Goal: Task Accomplishment & Management: Complete application form

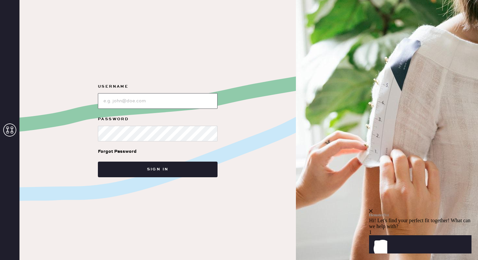
click at [119, 96] on input "loginName" at bounding box center [158, 101] width 120 height 16
paste input "eformationsoho"
click at [105, 101] on input "loginName" at bounding box center [158, 101] width 120 height 16
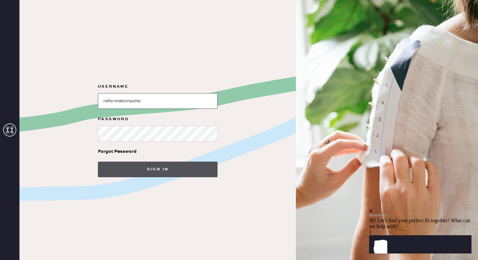
type input "reformationsoho"
click at [145, 174] on button "Sign in" at bounding box center [158, 169] width 120 height 16
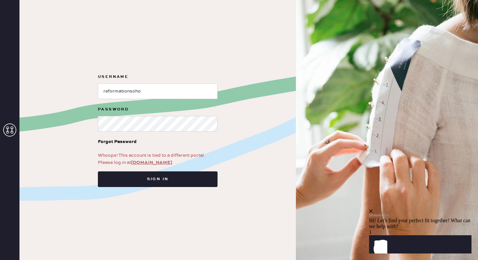
click at [148, 163] on link "app.hemster.co" at bounding box center [151, 162] width 41 height 6
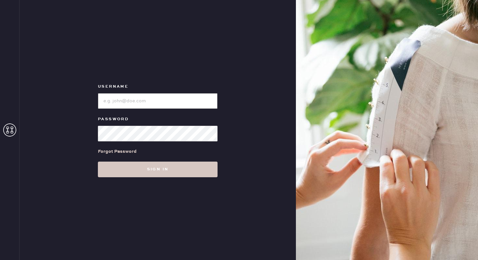
click at [145, 108] on input "loginName" at bounding box center [158, 101] width 120 height 16
type input "reformationsoho"
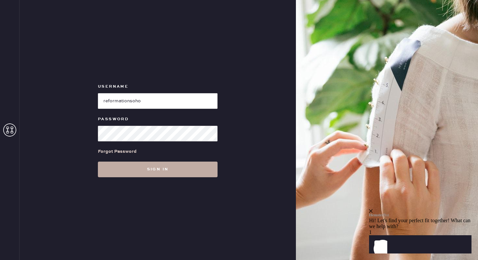
click at [176, 171] on button "Sign in" at bounding box center [158, 169] width 120 height 16
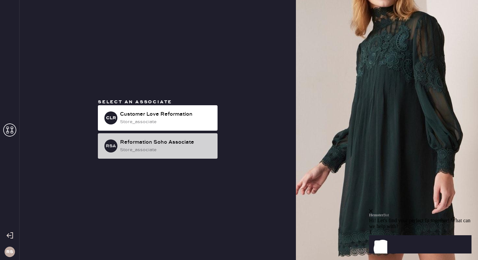
click at [174, 151] on div "store_associate" at bounding box center [166, 149] width 92 height 7
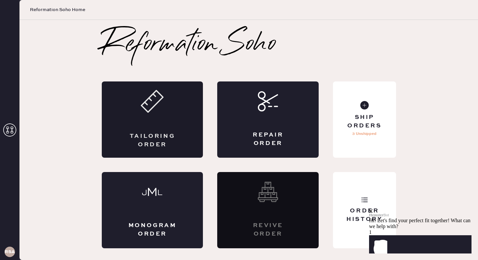
click at [155, 115] on div "Tailoring Order" at bounding box center [152, 119] width 101 height 76
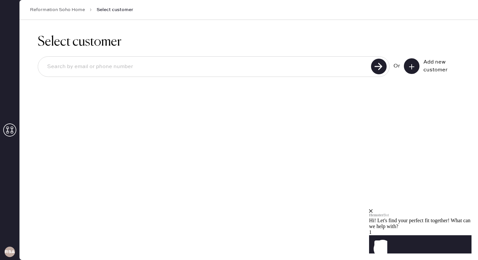
click at [252, 69] on input at bounding box center [205, 66] width 327 height 15
type input "[EMAIL_ADDRESS][DOMAIN_NAME]"
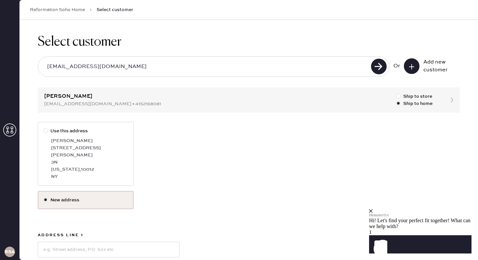
click at [122, 173] on div "NY" at bounding box center [89, 176] width 77 height 7
click at [44, 128] on input "Use this address" at bounding box center [43, 127] width 0 height 0
radio input "true"
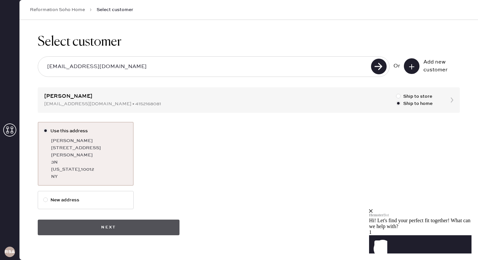
click at [120, 223] on button "Next" at bounding box center [109, 227] width 142 height 16
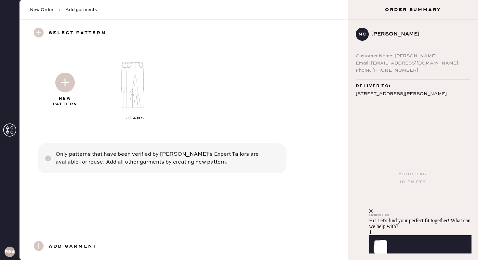
click at [136, 84] on img at bounding box center [138, 85] width 70 height 56
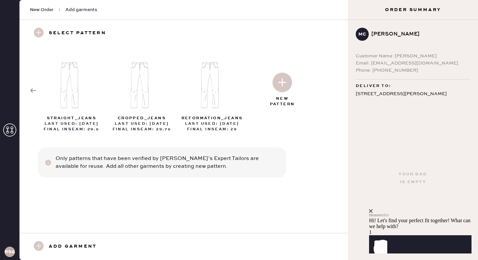
click at [285, 85] on img at bounding box center [283, 83] width 20 height 20
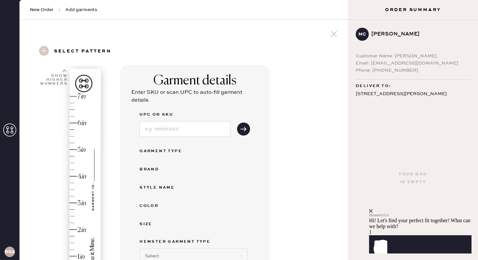
select select "2"
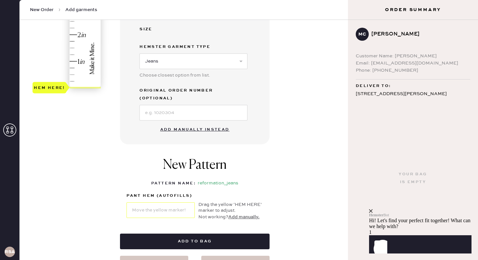
scroll to position [233, 0]
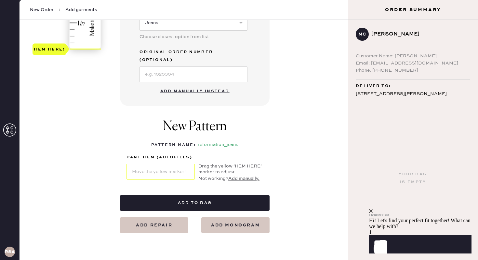
click at [118, 149] on div "1 in 2 in 3 in 4 in 5 in 6 in 7 in Show higher numbers Show lower numbers Hem h…" at bounding box center [184, 32] width 318 height 401
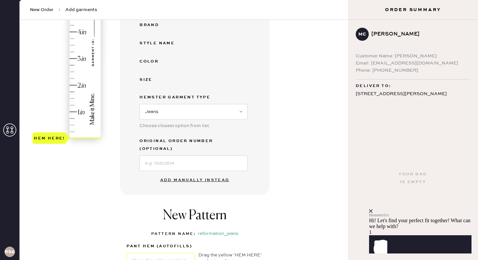
scroll to position [143, 0]
click at [204, 176] on button "Add manually instead" at bounding box center [194, 180] width 77 height 13
select select "2"
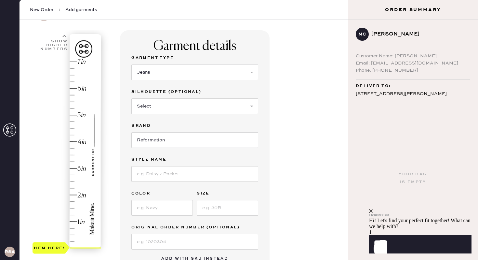
scroll to position [33, 0]
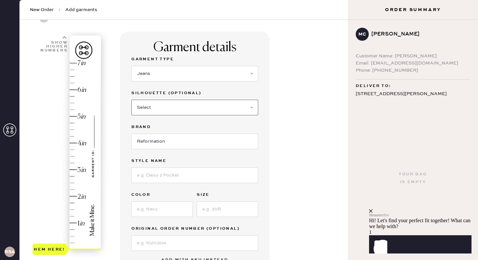
click at [189, 104] on select "Select Shorts Cropped Flare Boot Cut Straight Skinny Other" at bounding box center [194, 108] width 127 height 16
click at [219, 176] on input at bounding box center [194, 175] width 127 height 16
type input "[PERSON_NAME] High Rise Slouchy Wide Leg Jeans"
click at [163, 206] on input at bounding box center [161, 209] width 61 height 16
type input "Black"
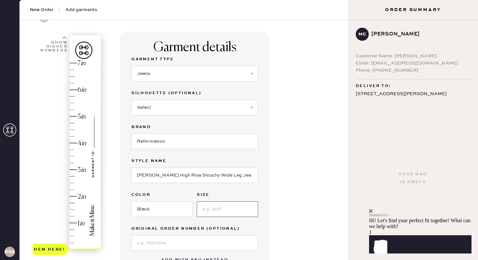
click at [223, 209] on input at bounding box center [227, 209] width 61 height 16
type input "25"
type input "2"
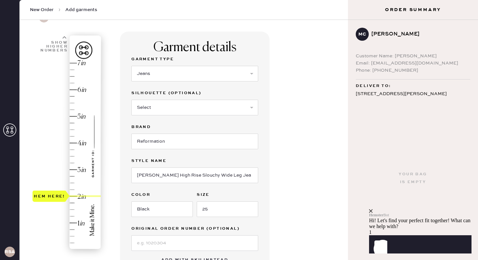
click at [82, 196] on div "Hem here!" at bounding box center [67, 156] width 69 height 192
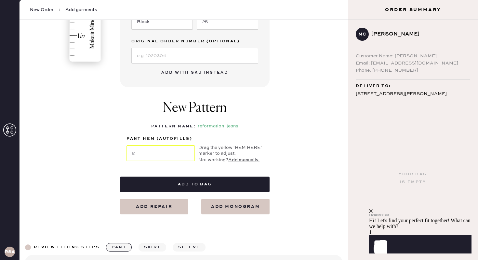
scroll to position [223, 0]
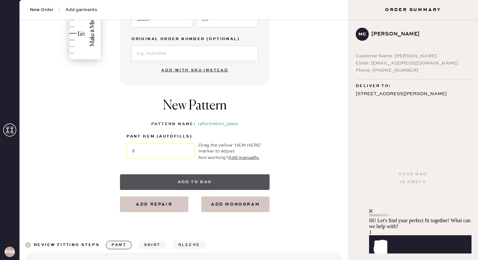
click at [197, 180] on button "Add to bag" at bounding box center [195, 182] width 150 height 16
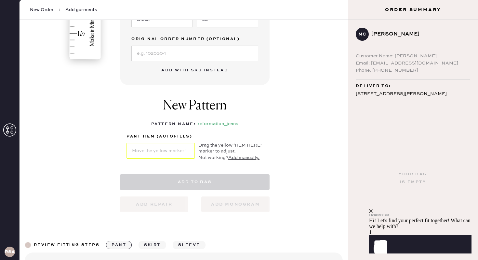
select select "2"
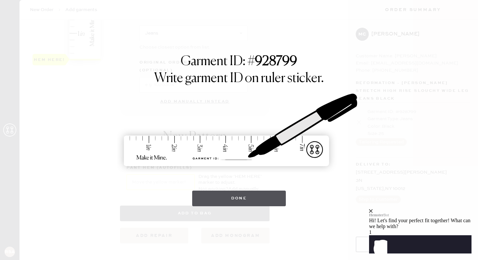
click at [207, 191] on button "Done" at bounding box center [239, 198] width 94 height 16
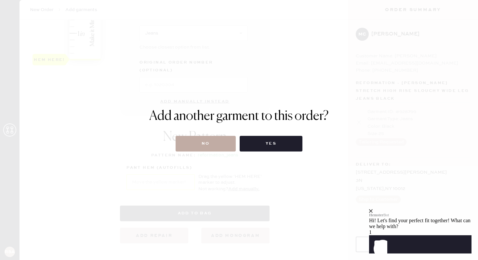
click at [206, 141] on button "No" at bounding box center [206, 144] width 60 height 16
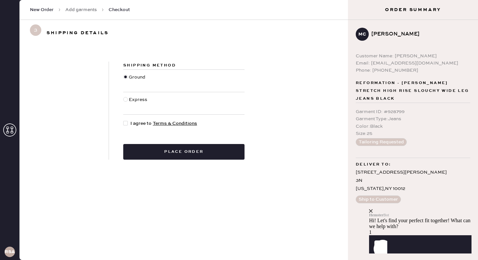
click at [126, 123] on div at bounding box center [125, 123] width 5 height 5
click at [124, 120] on input "I agree to Terms & Conditions" at bounding box center [123, 120] width 0 height 0
checkbox input "true"
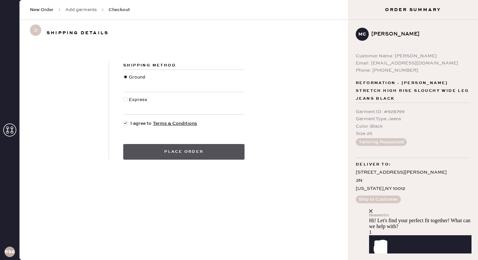
click at [142, 157] on button "Place order" at bounding box center [183, 152] width 121 height 16
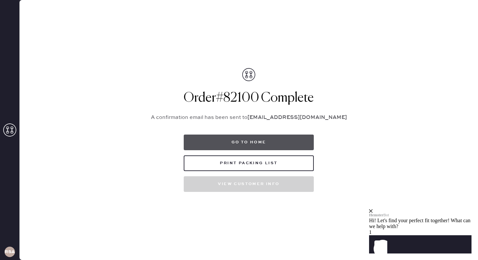
click at [253, 142] on button "Go to home" at bounding box center [249, 142] width 130 height 16
